Goal: Transaction & Acquisition: Purchase product/service

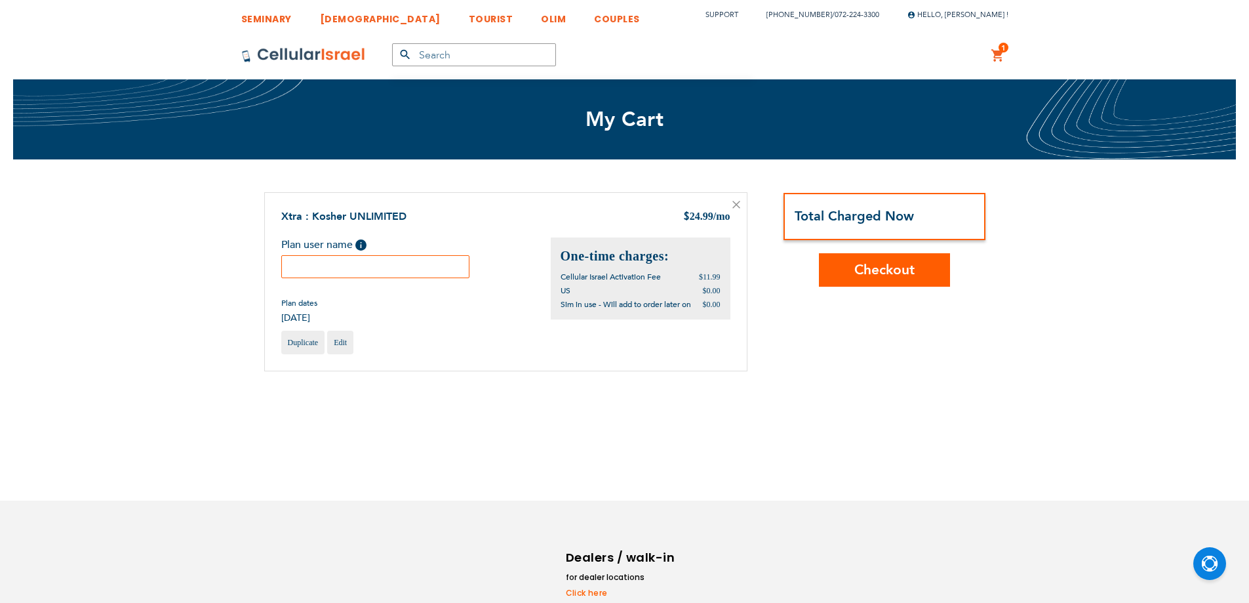
click at [393, 270] on input "text" at bounding box center [375, 266] width 189 height 23
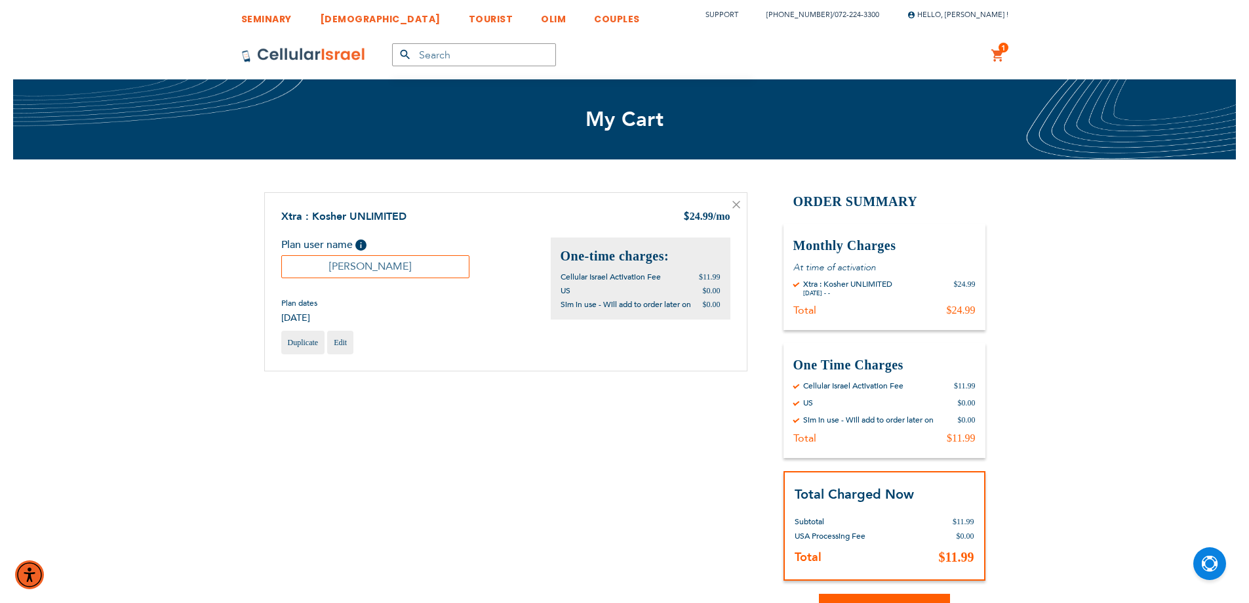
scroll to position [131, 0]
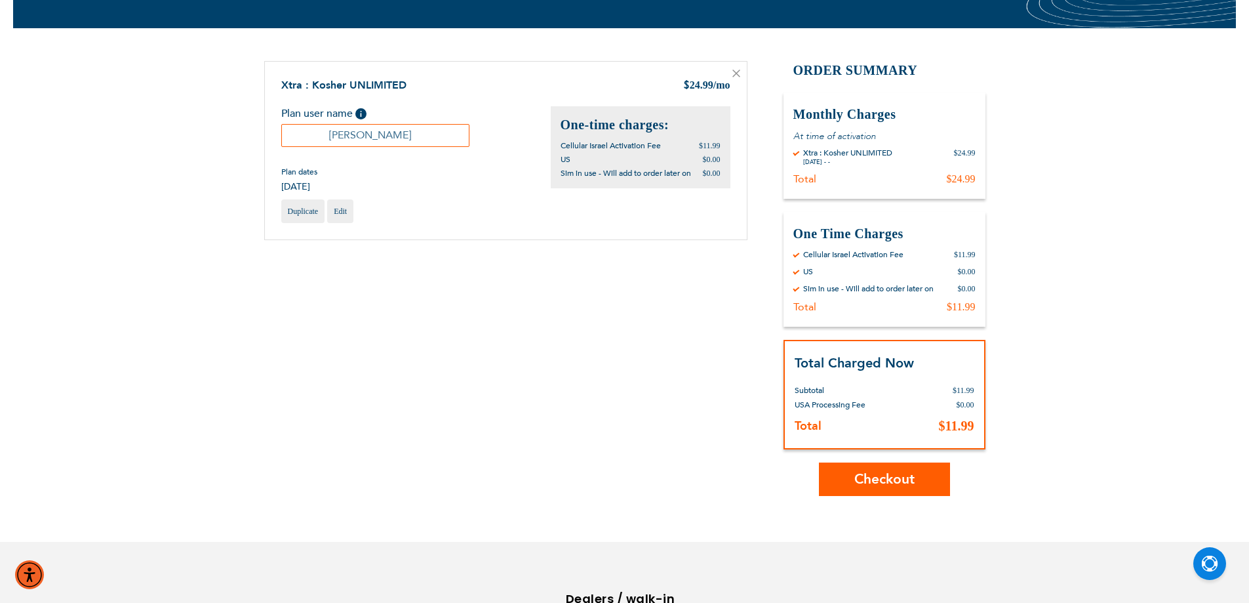
type input "[PERSON_NAME]"
click at [877, 478] on span "Checkout" at bounding box center [884, 478] width 60 height 19
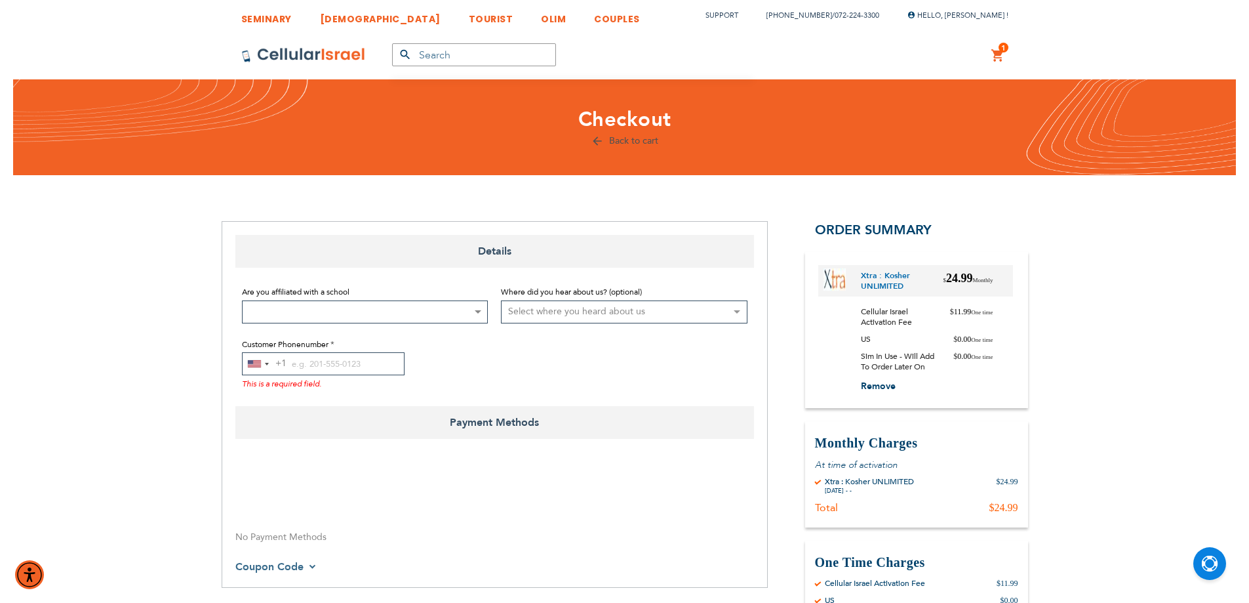
click at [471, 309] on span at bounding box center [477, 312] width 13 height 22
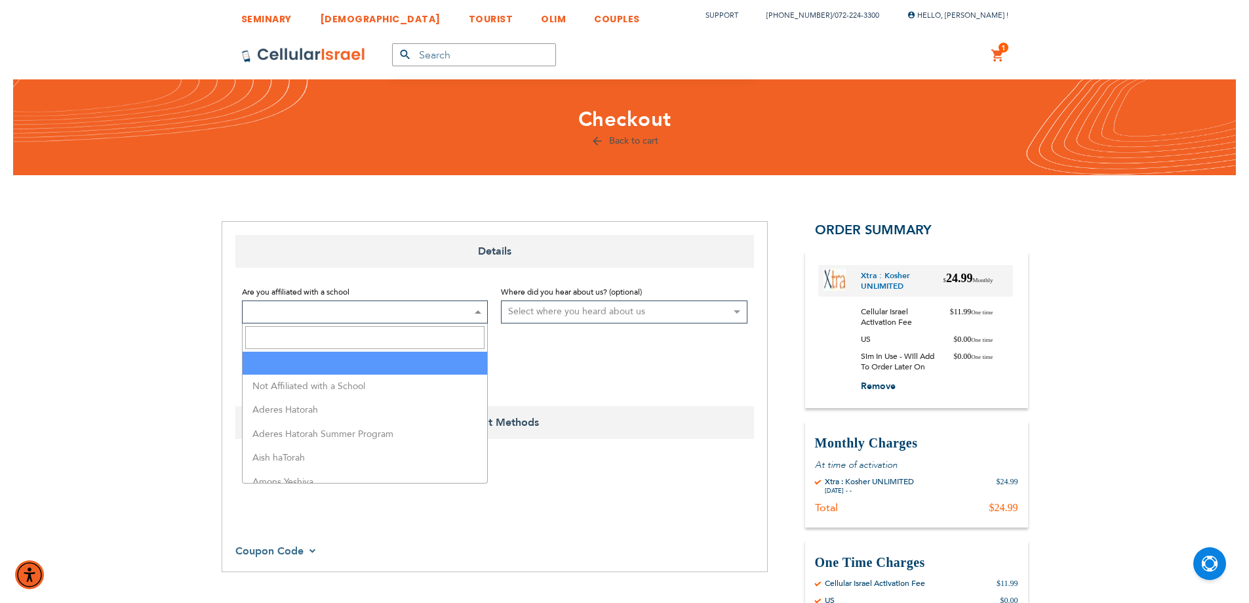
click at [443, 339] on input "Search" at bounding box center [365, 337] width 240 height 23
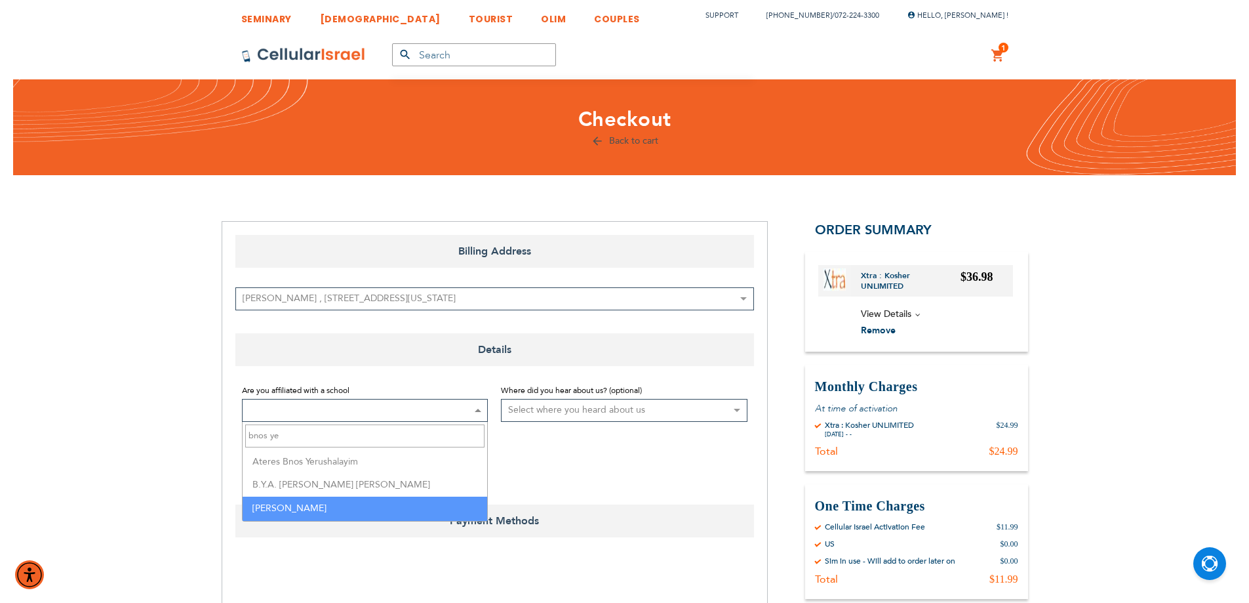
type input "bnos ye"
select select "37"
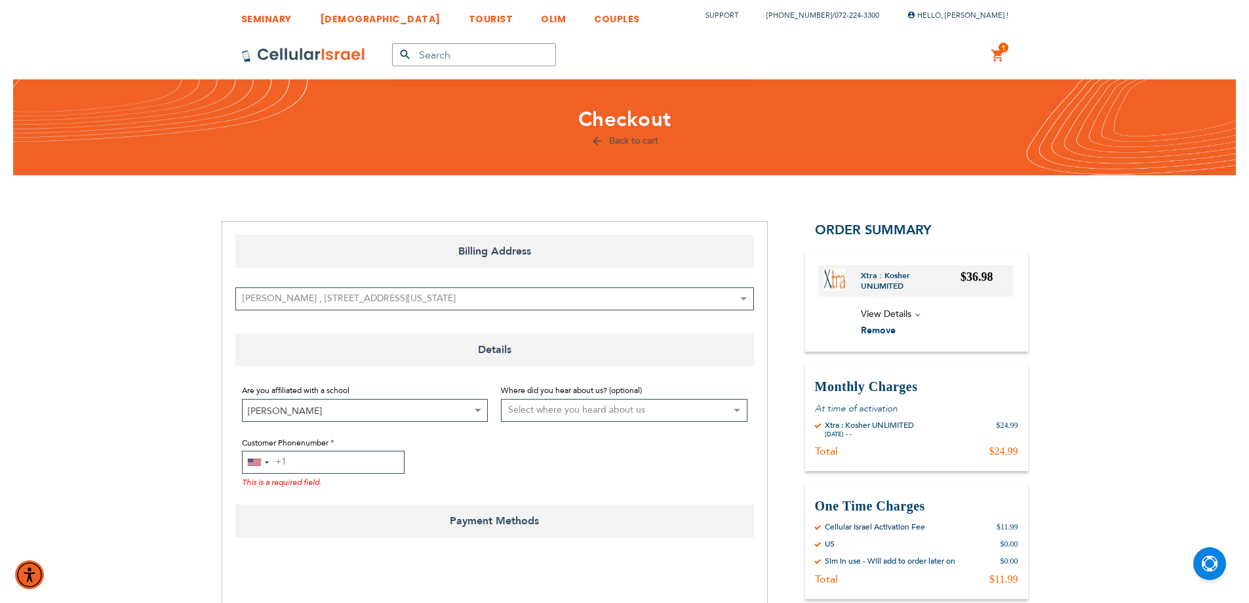
click at [345, 458] on input "Customer Phonenumber" at bounding box center [323, 461] width 163 height 23
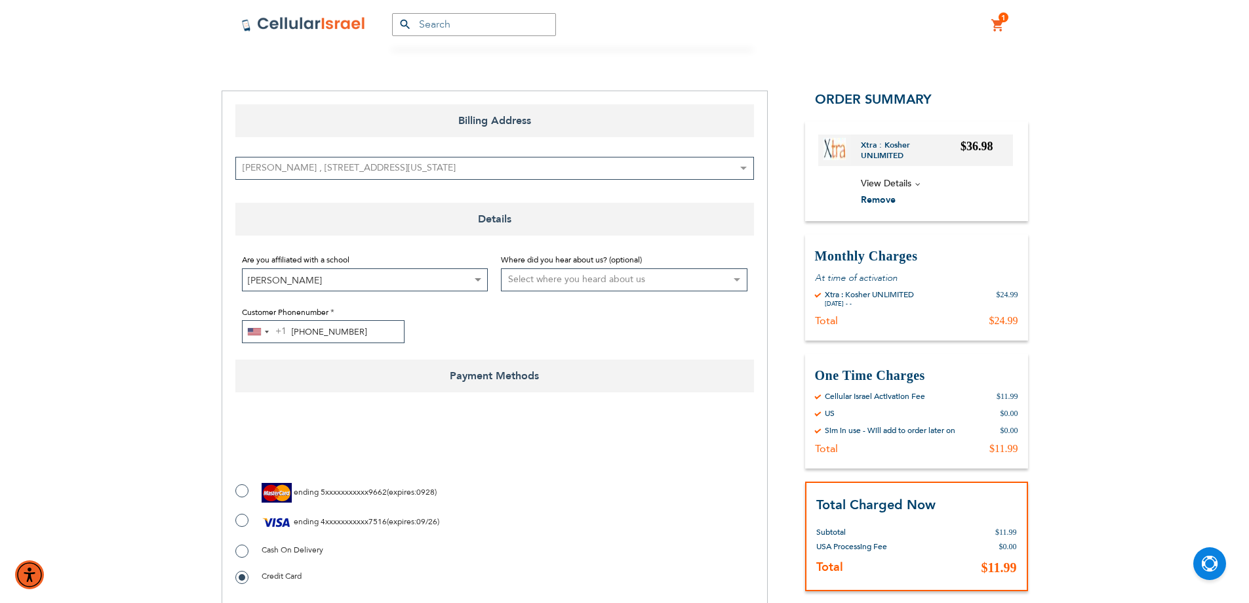
scroll to position [131, 0]
type input "[PHONE_NUMBER]"
click at [393, 522] on span "expires" at bounding box center [402, 520] width 26 height 10
radio input "true"
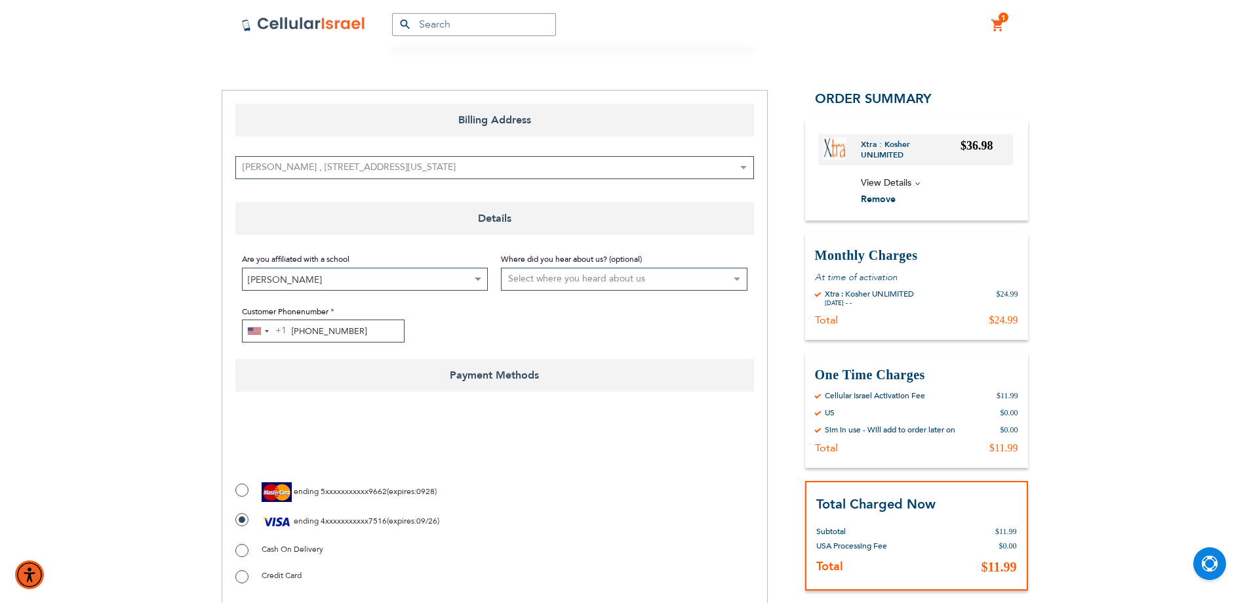
checkbox input "true"
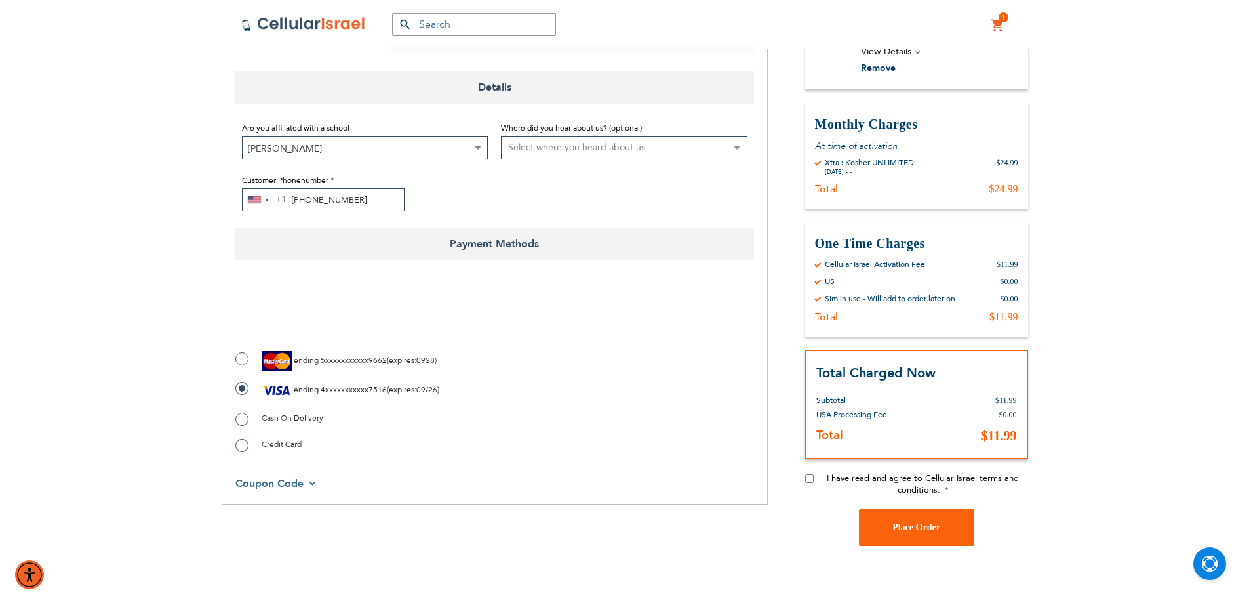
click at [812, 478] on input "I have read and agree to Cellular Israel terms and conditions." at bounding box center [809, 478] width 9 height 9
checkbox input "true"
click at [914, 527] on span "Place Order" at bounding box center [916, 527] width 48 height 10
